Goal: Task Accomplishment & Management: Use online tool/utility

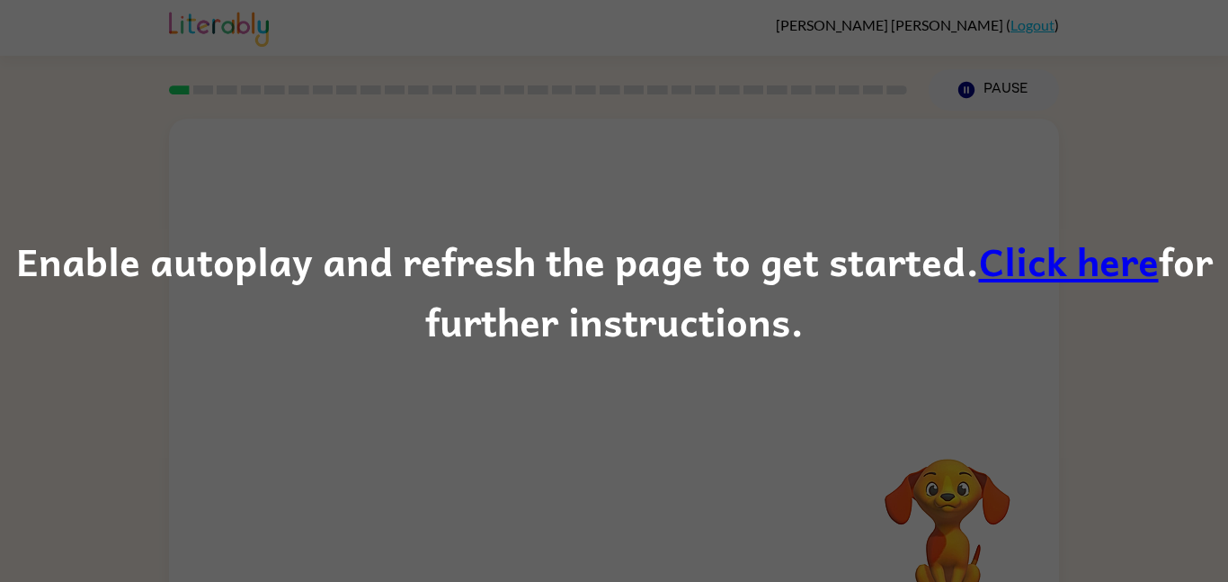
click at [1038, 249] on link "Click here" at bounding box center [1069, 260] width 180 height 60
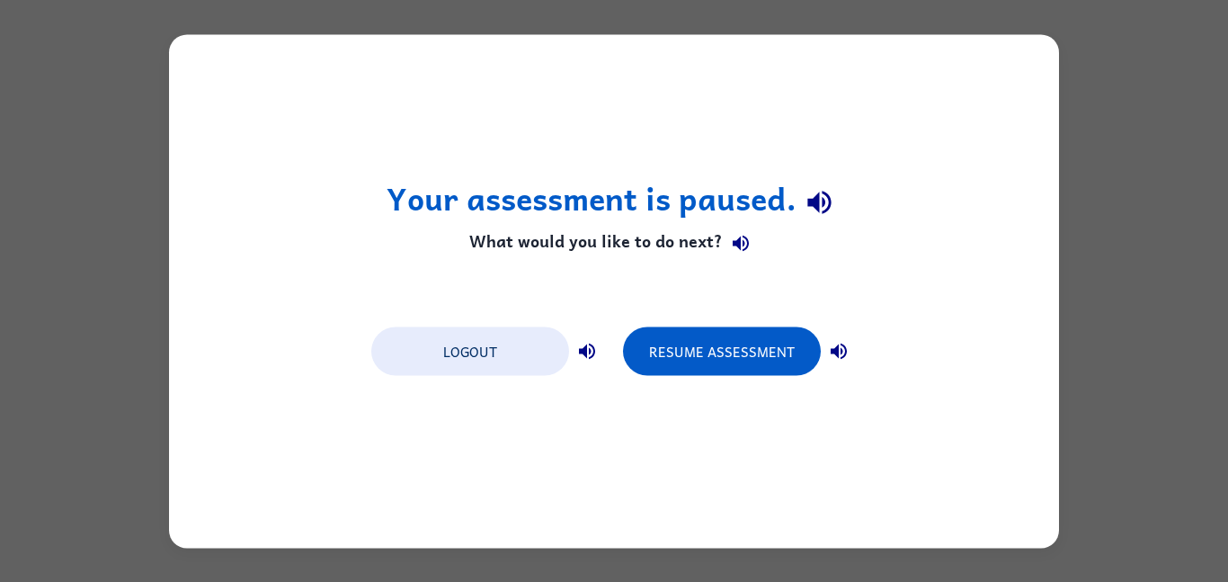
click at [1100, 149] on div "Your assessment is paused. What would you like to do next? Logout Resume Assess…" at bounding box center [614, 291] width 1228 height 582
click at [966, 171] on div "Your assessment is paused. What would you like to do next? Logout Resume Assess…" at bounding box center [614, 290] width 890 height 513
click at [1036, 201] on div "Your assessment is paused. What would you like to do next? Logout Resume Assess…" at bounding box center [614, 290] width 890 height 513
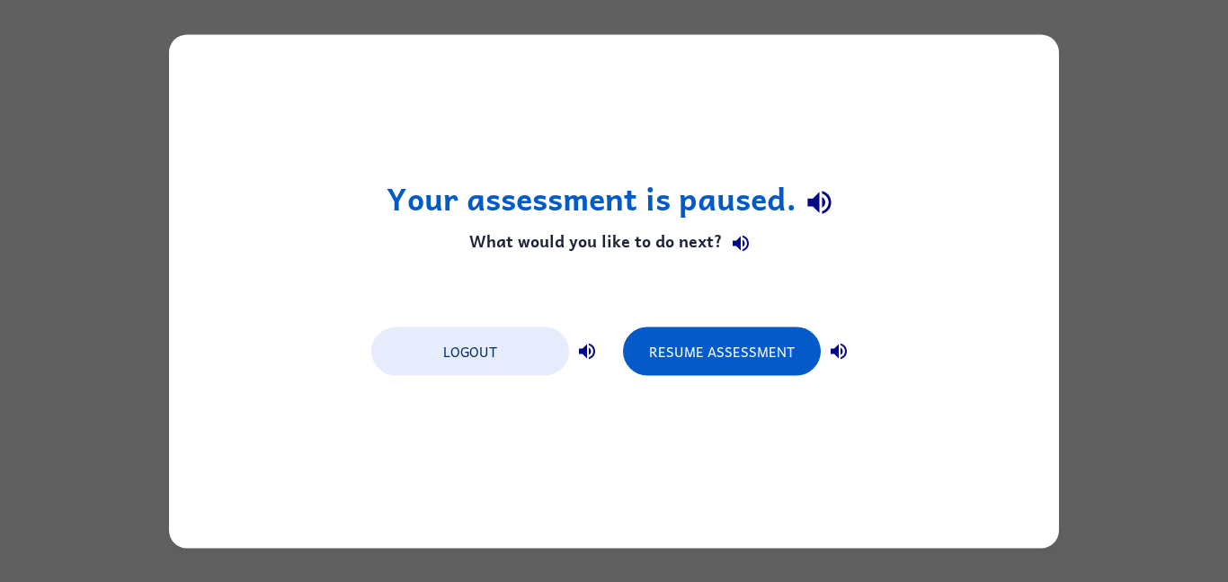
click at [1036, 201] on div "Your assessment is paused. What would you like to do next? Logout Resume Assess…" at bounding box center [614, 290] width 890 height 513
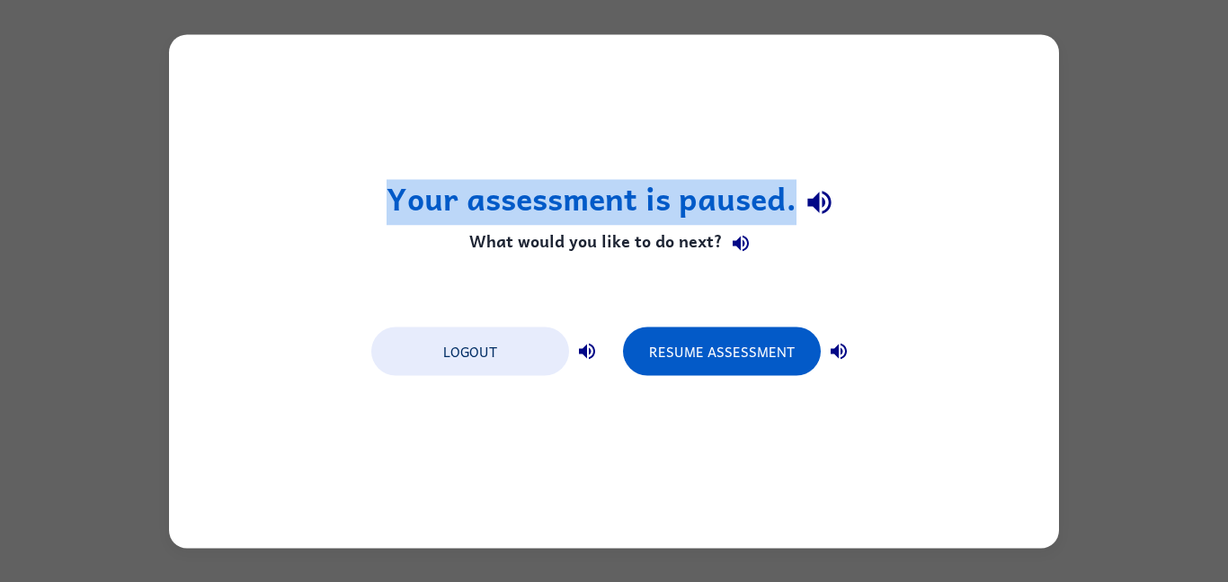
click at [1036, 201] on div "Your assessment is paused. What would you like to do next? Logout Resume Assess…" at bounding box center [614, 290] width 890 height 513
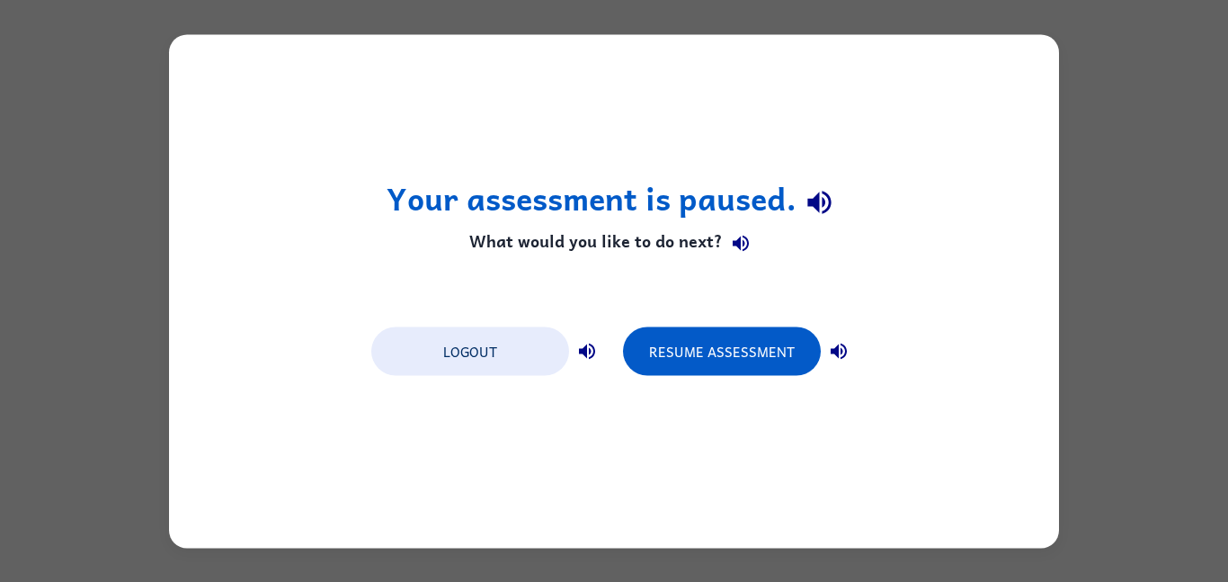
click at [1036, 201] on div "Your assessment is paused. What would you like to do next? Logout Resume Assess…" at bounding box center [614, 290] width 890 height 513
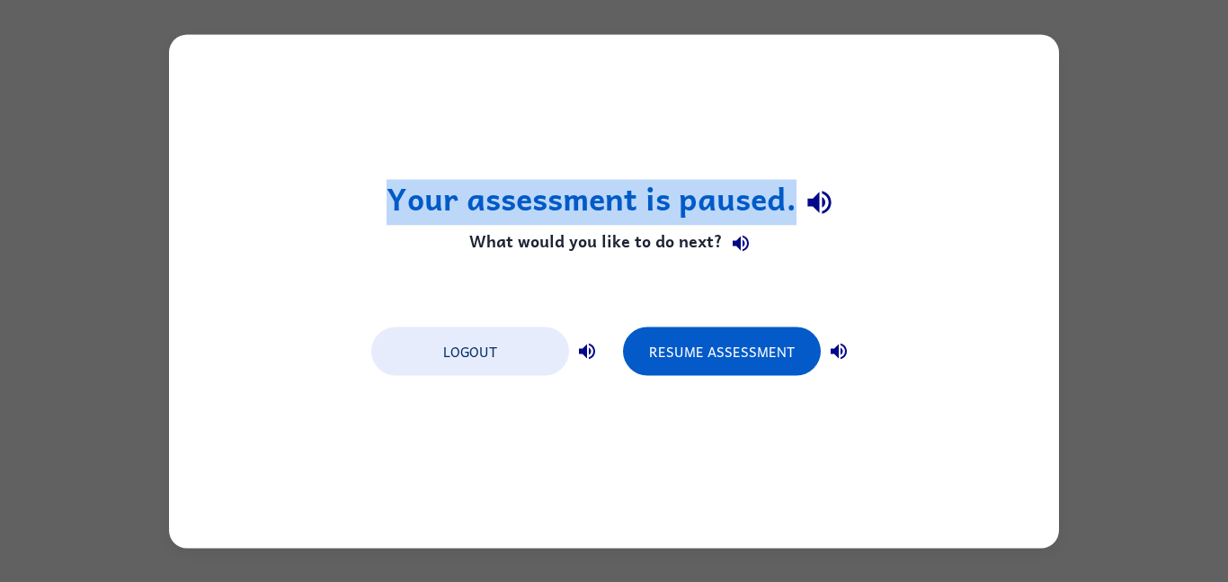
click at [1036, 201] on div "Your assessment is paused. What would you like to do next? Logout Resume Assess…" at bounding box center [614, 290] width 890 height 513
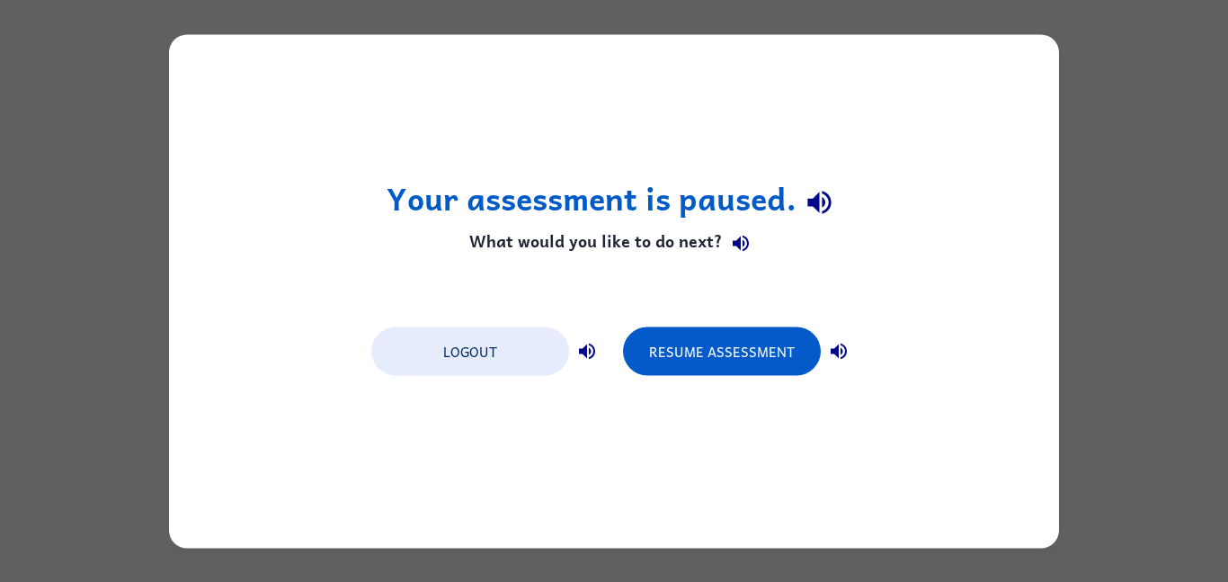
click at [1036, 201] on div "Your assessment is paused. What would you like to do next? Logout Resume Assess…" at bounding box center [614, 290] width 890 height 513
click at [1150, 562] on div "Your assessment is paused. What would you like to do next? Logout Resume Assess…" at bounding box center [614, 291] width 1228 height 582
click at [1151, 562] on div "Your assessment is paused. What would you like to do next? Logout Resume Assess…" at bounding box center [614, 291] width 1228 height 582
click at [508, 373] on button "Logout" at bounding box center [470, 350] width 198 height 49
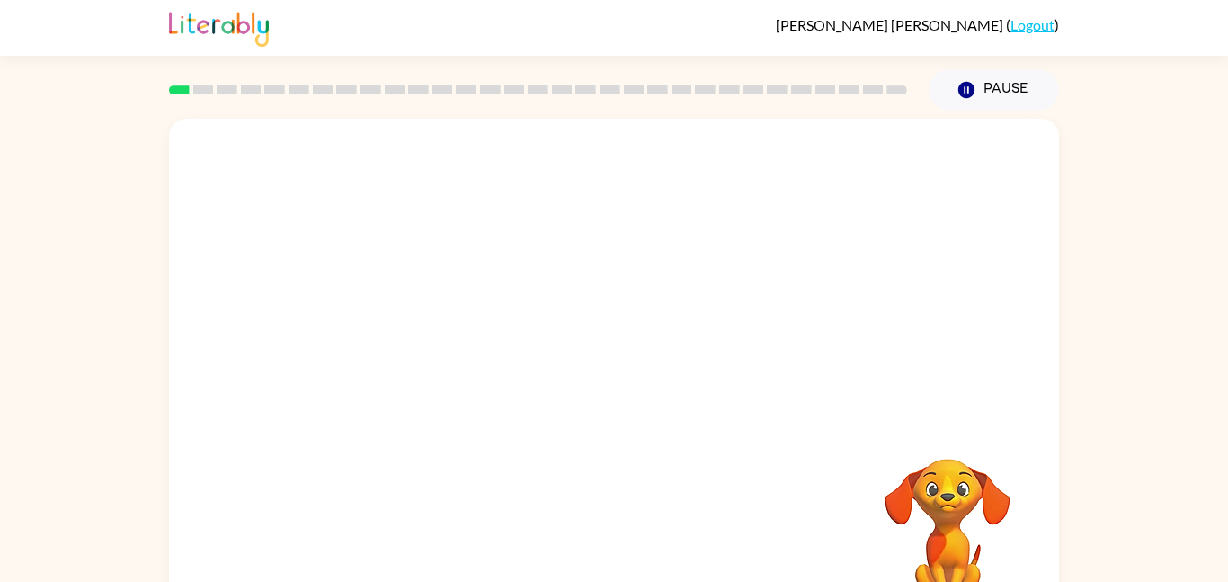
click at [546, 291] on div at bounding box center [614, 270] width 890 height 302
click at [560, 281] on video "Your browser must support playing .mp4 files to use Literably. Please try using…" at bounding box center [614, 270] width 890 height 302
click at [655, 331] on video "Your browser must support playing .mp4 files to use Literably. Please try using…" at bounding box center [614, 270] width 890 height 302
click at [741, 274] on video "Your browser must support playing .mp4 files to use Literably. Please try using…" at bounding box center [614, 270] width 890 height 302
click at [631, 391] on div at bounding box center [614, 385] width 115 height 66
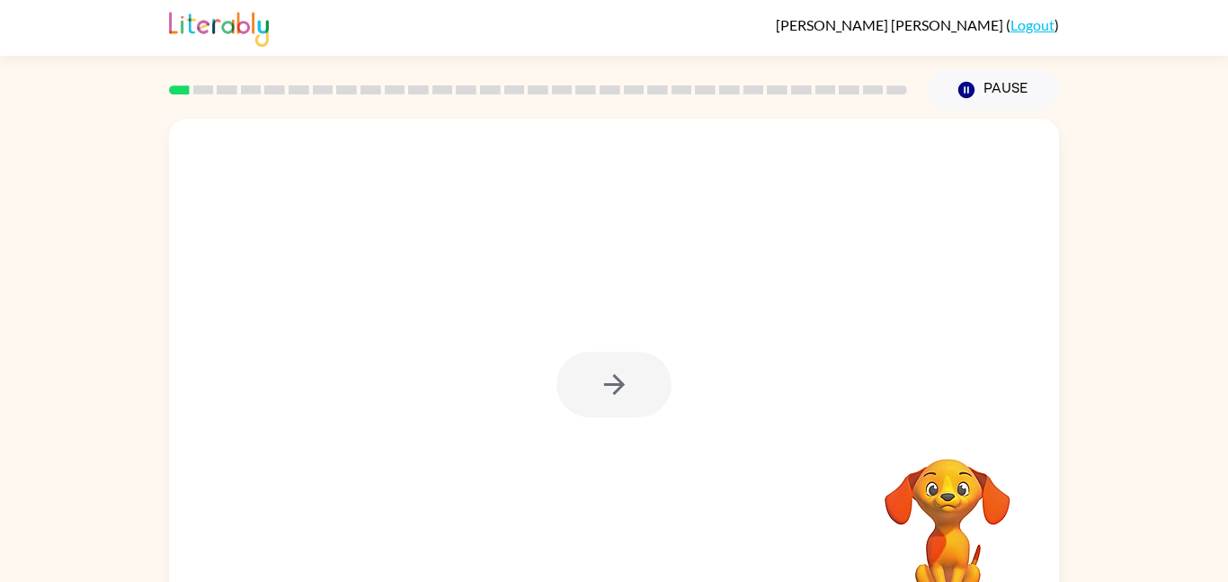
click at [632, 391] on div at bounding box center [614, 385] width 115 height 66
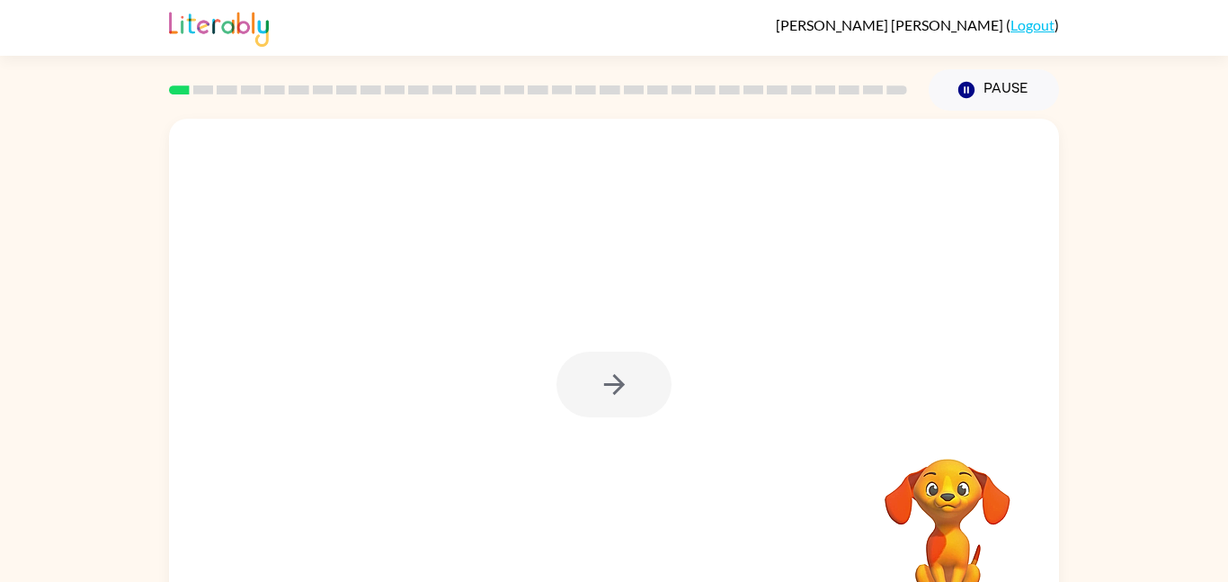
click at [632, 391] on div at bounding box center [614, 385] width 115 height 66
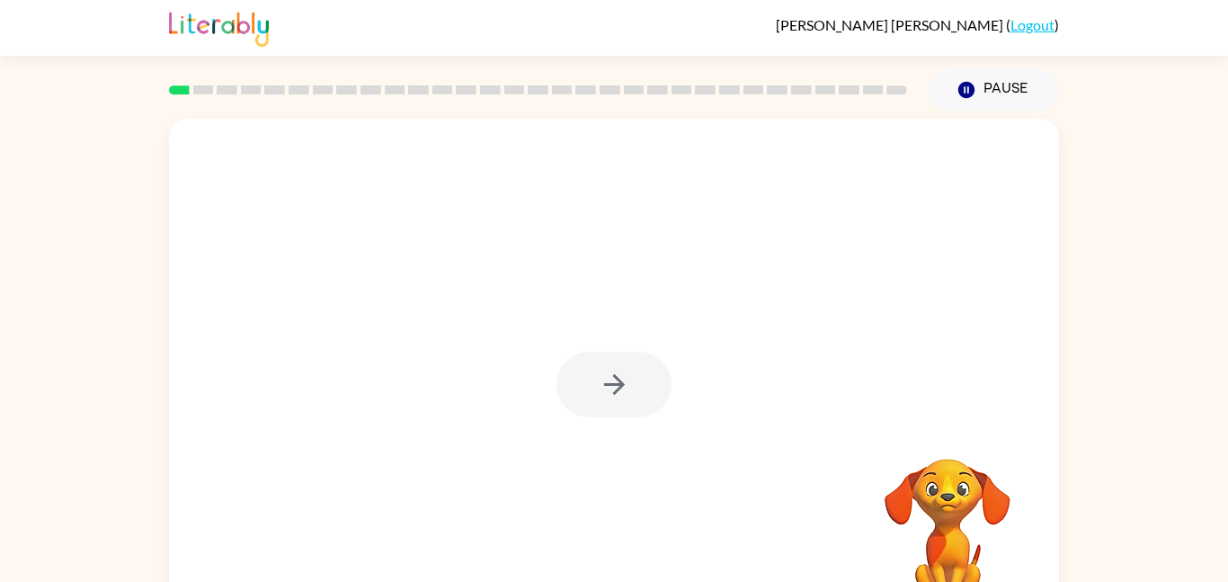
click at [632, 391] on div at bounding box center [614, 385] width 115 height 66
click at [625, 393] on icon "button" at bounding box center [614, 384] width 31 height 31
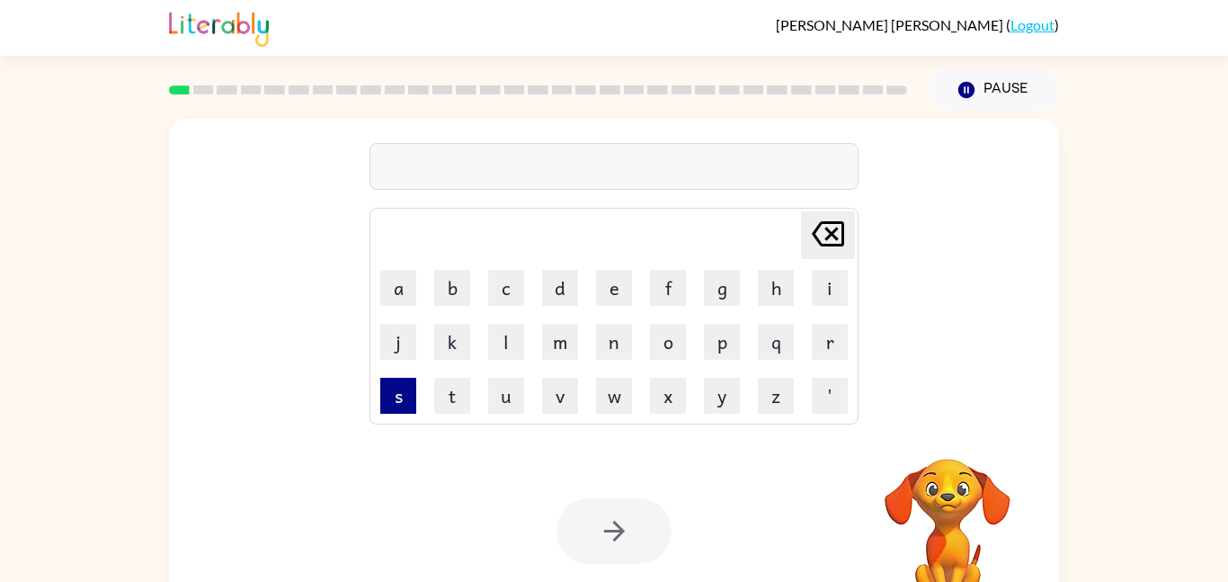
click at [397, 390] on button "s" at bounding box center [398, 396] width 36 height 36
